Goal: Information Seeking & Learning: Learn about a topic

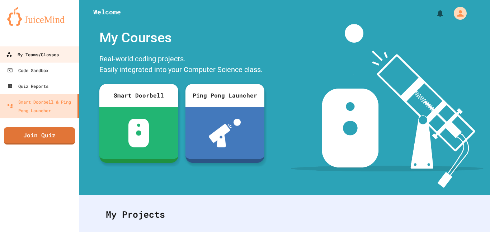
click at [47, 62] on link "My Teams/Classes" at bounding box center [40, 54] width 82 height 16
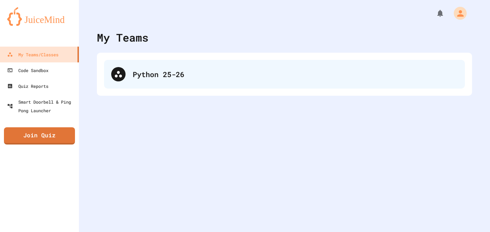
click at [174, 84] on div "Python 25-26" at bounding box center [284, 74] width 361 height 29
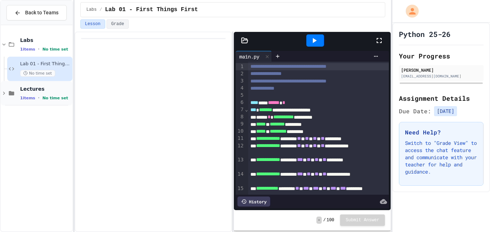
click at [36, 90] on span "Lectures" at bounding box center [45, 89] width 51 height 6
click at [37, 13] on span "Back to Teams" at bounding box center [41, 13] width 33 height 8
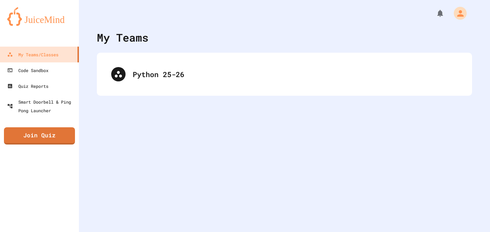
click at [155, 83] on div "Python 25-26" at bounding box center [284, 74] width 361 height 29
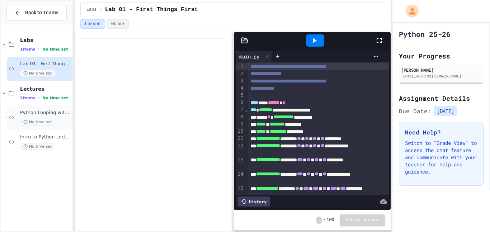
click at [57, 114] on span "Python Looping with Images Lecture" at bounding box center [45, 113] width 51 height 6
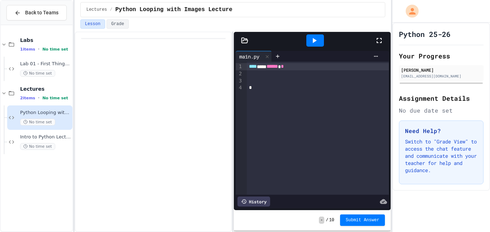
click at [265, 76] on div at bounding box center [318, 73] width 143 height 7
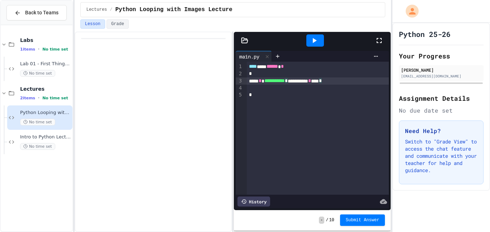
click at [303, 79] on div "**********" at bounding box center [318, 81] width 143 height 7
click at [288, 92] on div at bounding box center [318, 95] width 143 height 7
click at [280, 89] on div at bounding box center [318, 88] width 143 height 7
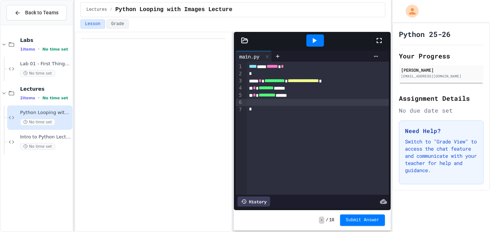
click at [284, 89] on div "* * ******** ******" at bounding box center [318, 88] width 143 height 7
click at [262, 101] on div at bounding box center [318, 102] width 143 height 7
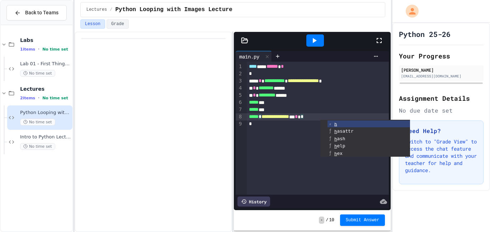
click at [260, 132] on div "**********" at bounding box center [318, 128] width 143 height 133
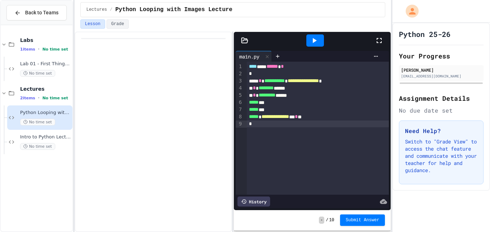
click at [320, 39] on div at bounding box center [316, 40] width 18 height 12
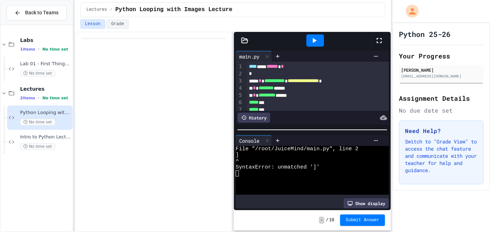
click at [266, 76] on div "*" at bounding box center [318, 73] width 143 height 7
click at [316, 37] on icon at bounding box center [314, 40] width 9 height 9
